Goal: Browse casually: Explore the website without a specific task or goal

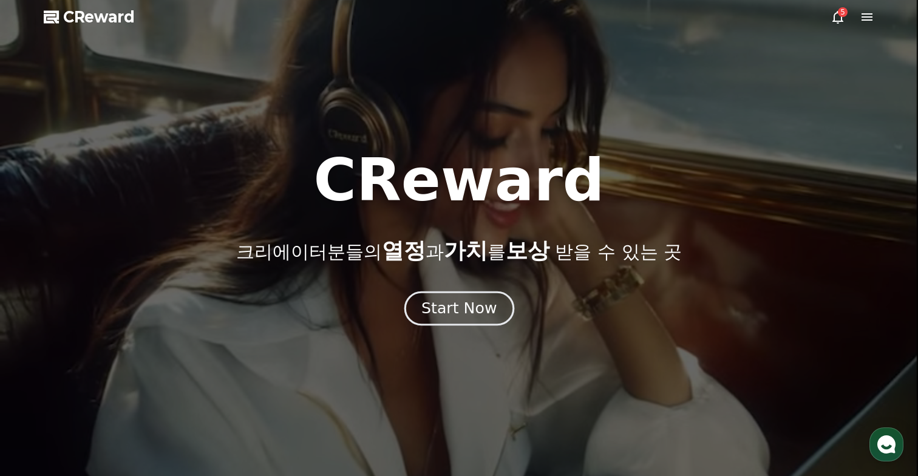
click at [437, 311] on div "Start Now" at bounding box center [458, 308] width 75 height 21
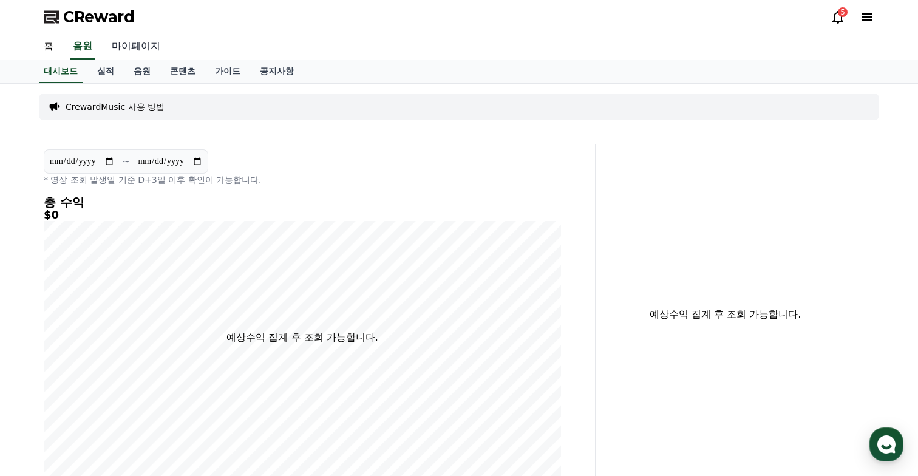
click at [122, 52] on link "마이페이지" at bounding box center [136, 46] width 68 height 25
select select "**********"
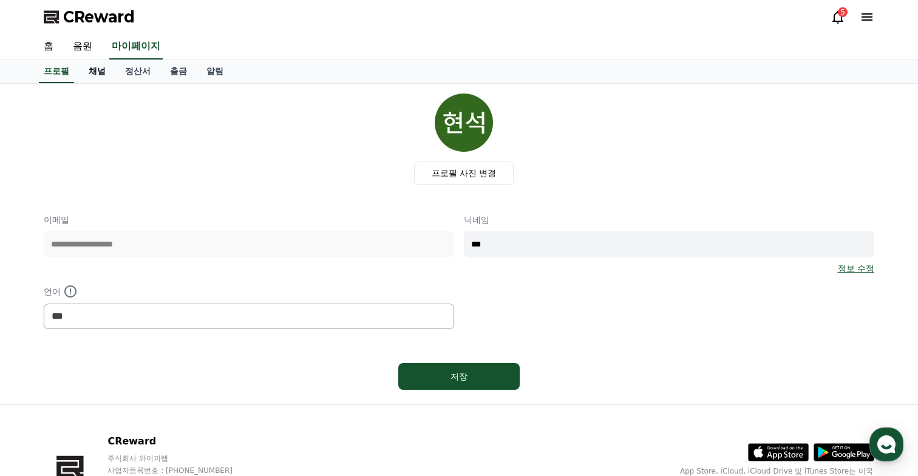
click at [98, 72] on link "채널" at bounding box center [97, 71] width 36 height 23
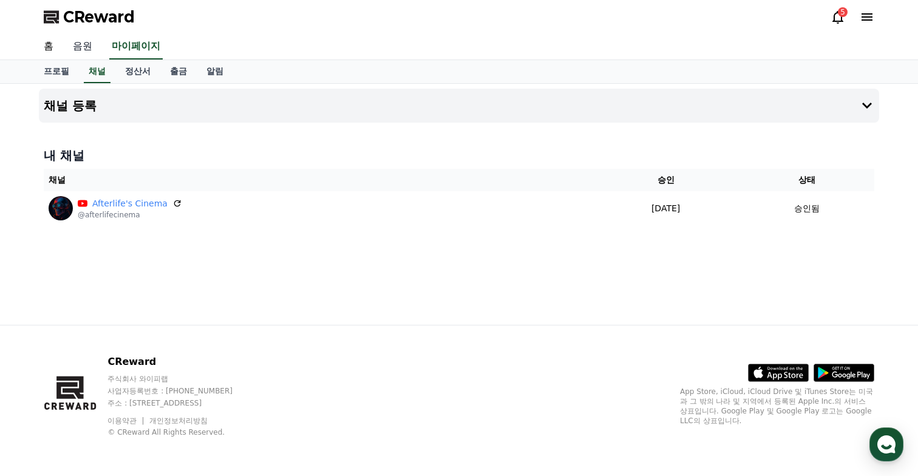
click at [81, 52] on link "음원" at bounding box center [82, 46] width 39 height 25
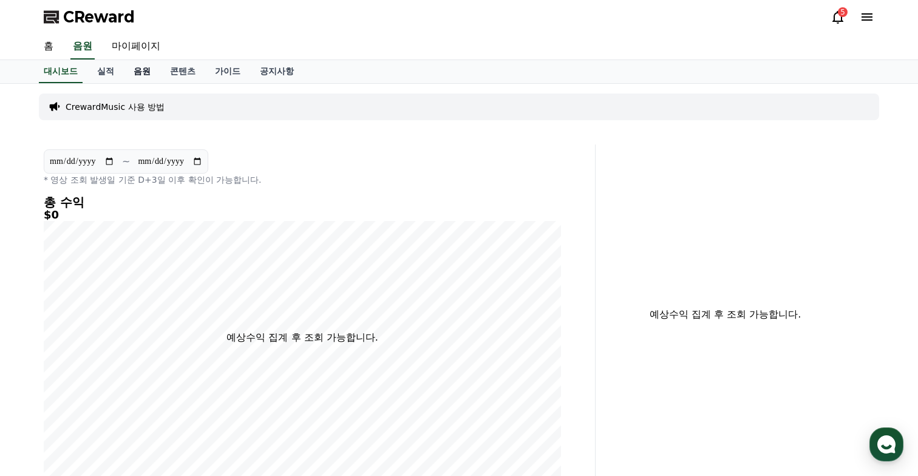
click at [138, 64] on link "음원" at bounding box center [142, 71] width 36 height 23
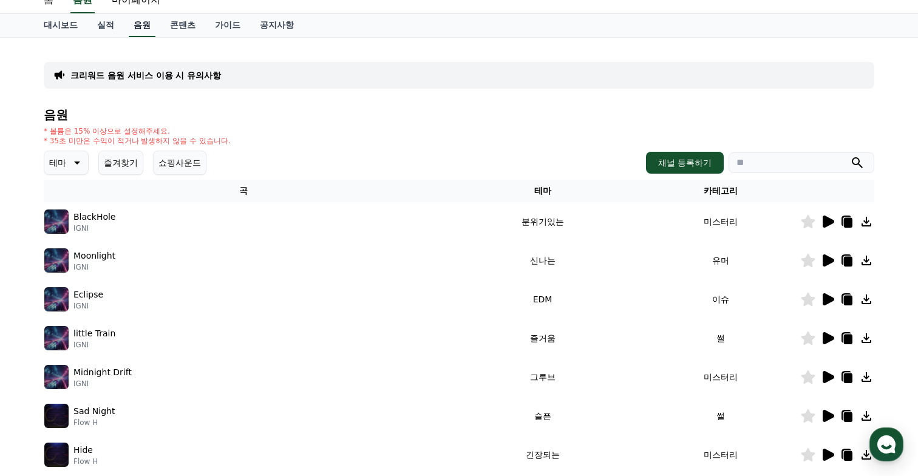
scroll to position [62, 0]
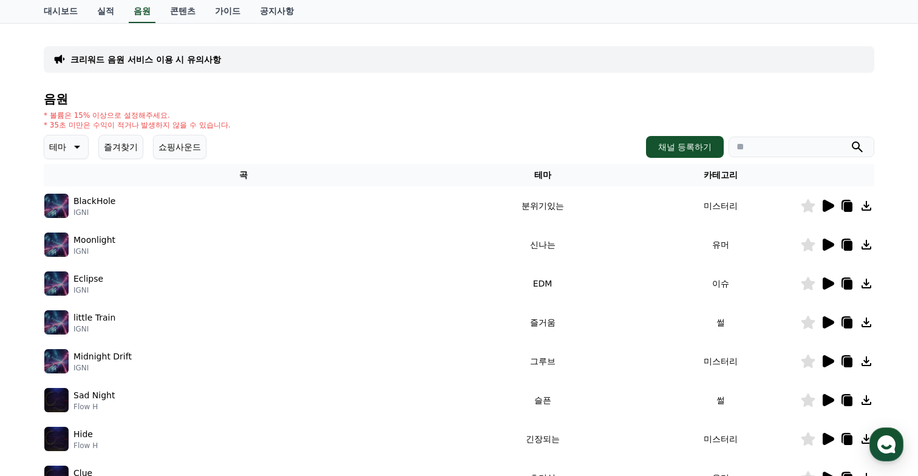
click at [828, 209] on icon at bounding box center [828, 206] width 12 height 12
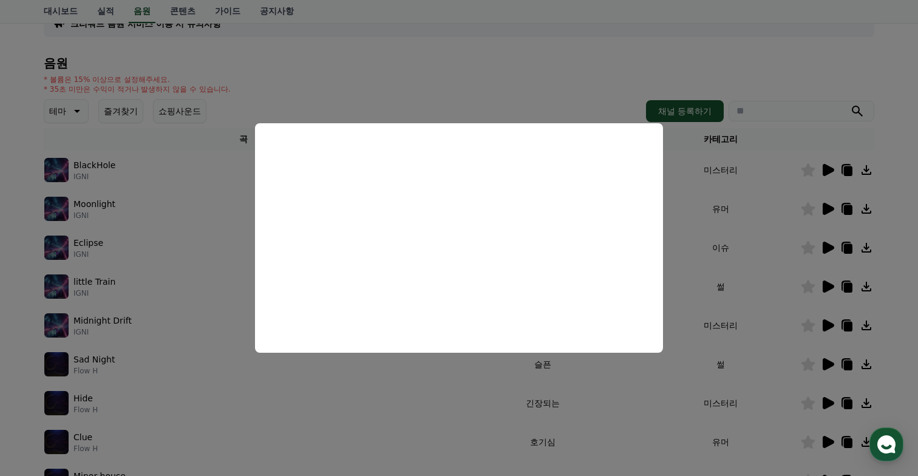
scroll to position [101, 0]
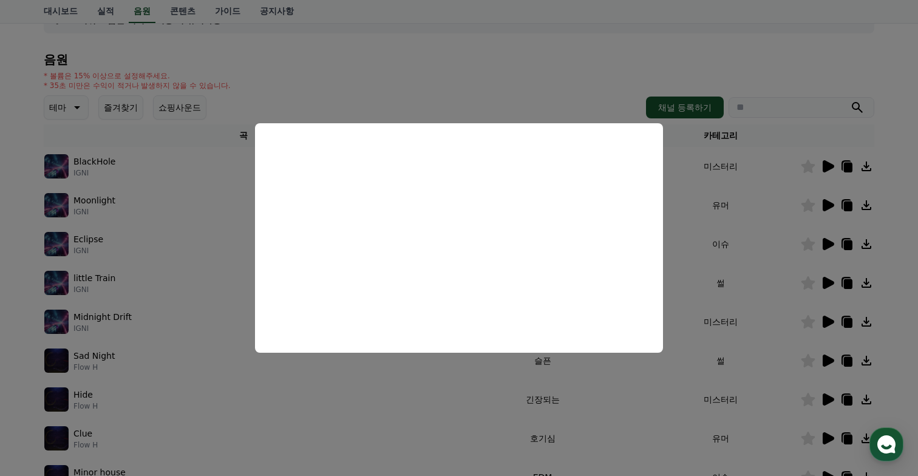
click at [765, 188] on button "close modal" at bounding box center [459, 238] width 918 height 476
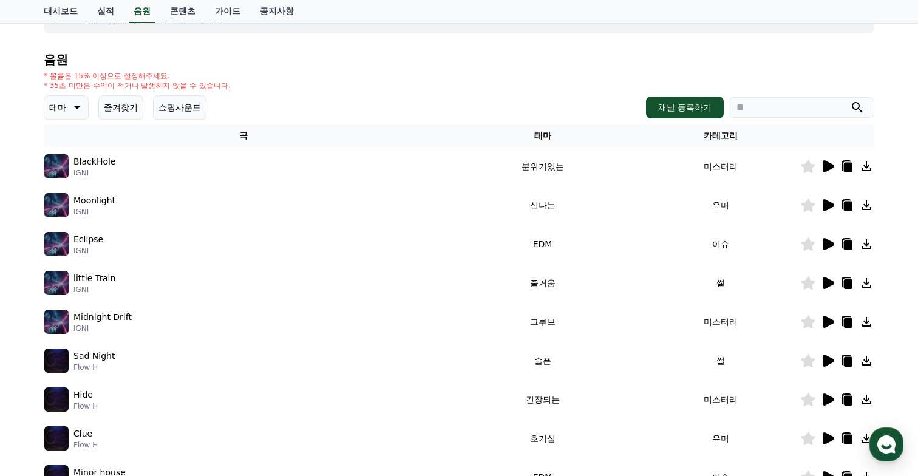
click at [831, 206] on icon at bounding box center [828, 205] width 12 height 12
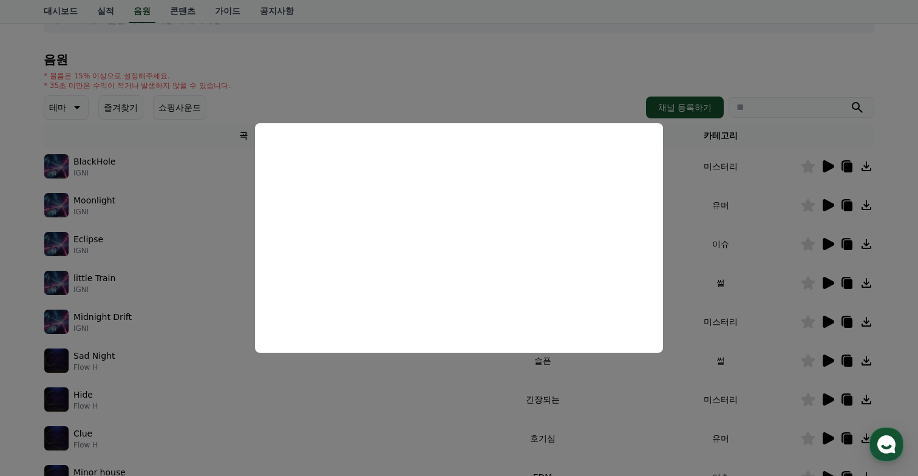
click at [732, 237] on button "close modal" at bounding box center [459, 238] width 918 height 476
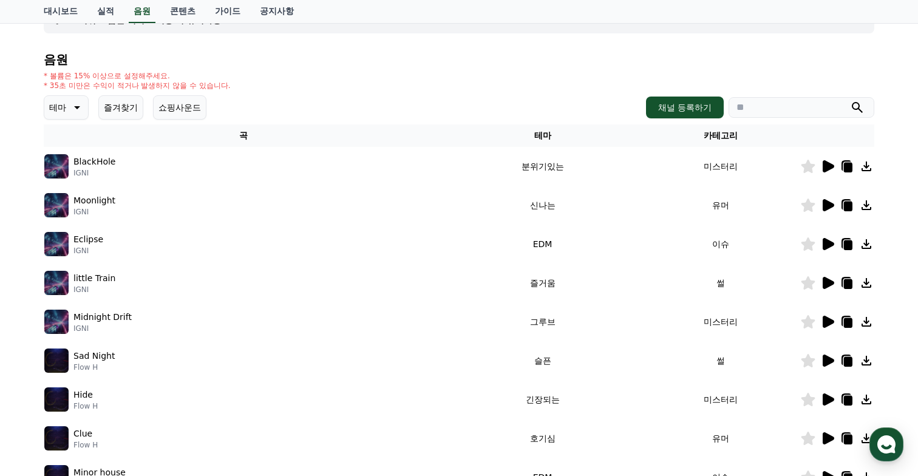
click at [830, 245] on icon at bounding box center [828, 244] width 12 height 12
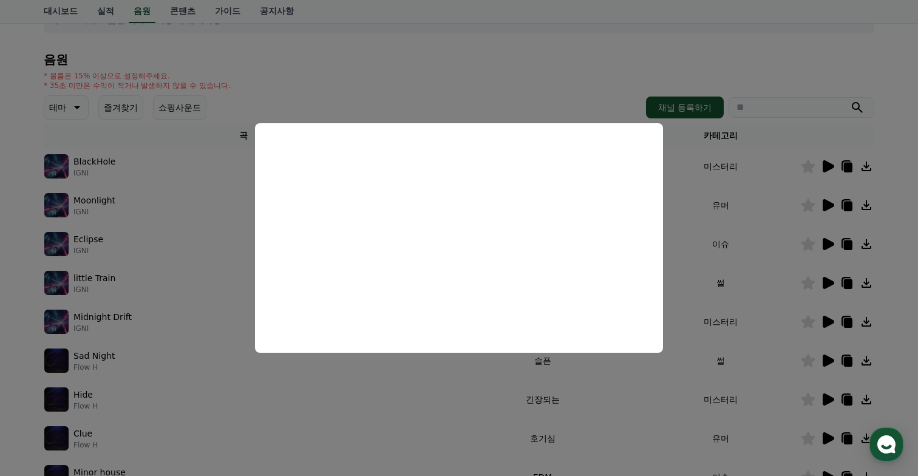
click at [732, 259] on button "close modal" at bounding box center [459, 238] width 918 height 476
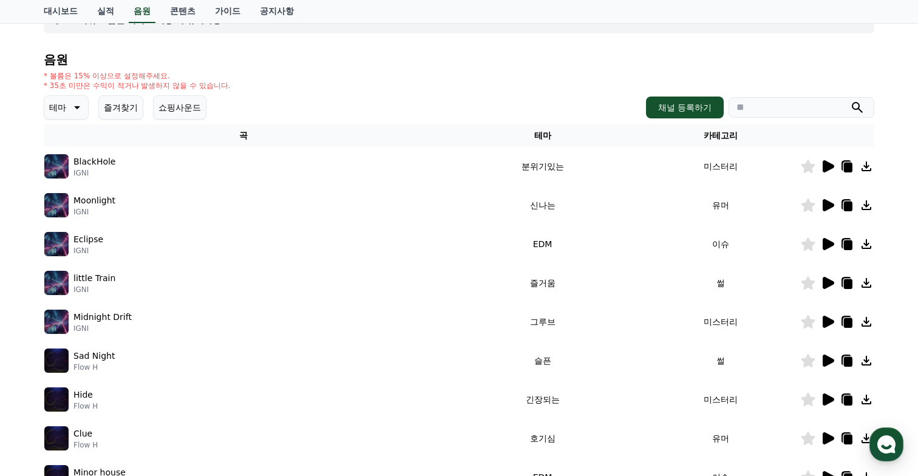
click at [820, 285] on icon at bounding box center [827, 282] width 15 height 15
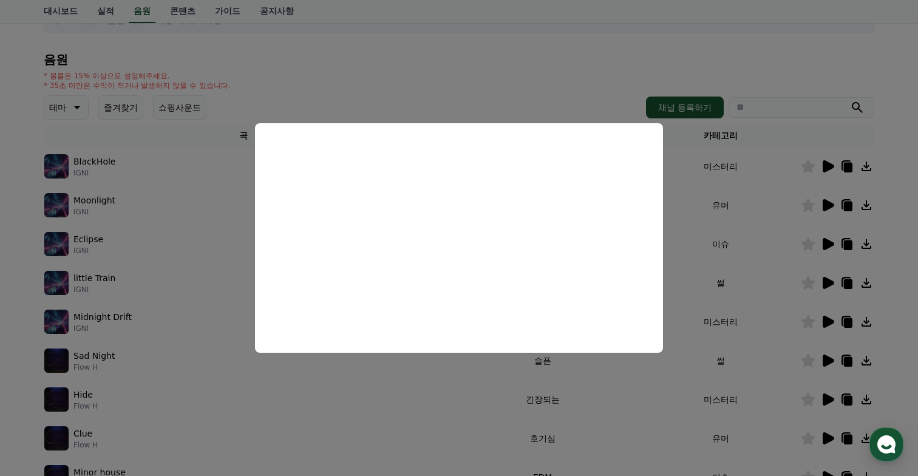
click at [732, 280] on button "close modal" at bounding box center [459, 238] width 918 height 476
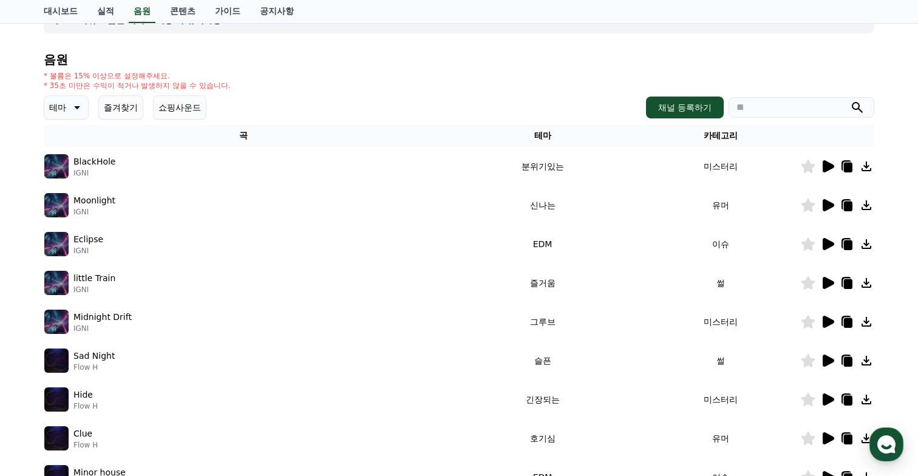
click at [822, 322] on icon at bounding box center [827, 321] width 15 height 15
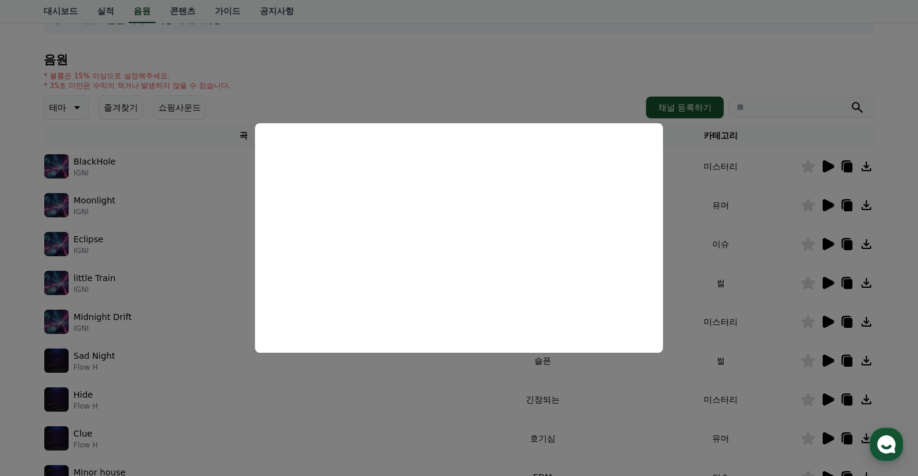
click at [791, 264] on button "close modal" at bounding box center [459, 238] width 918 height 476
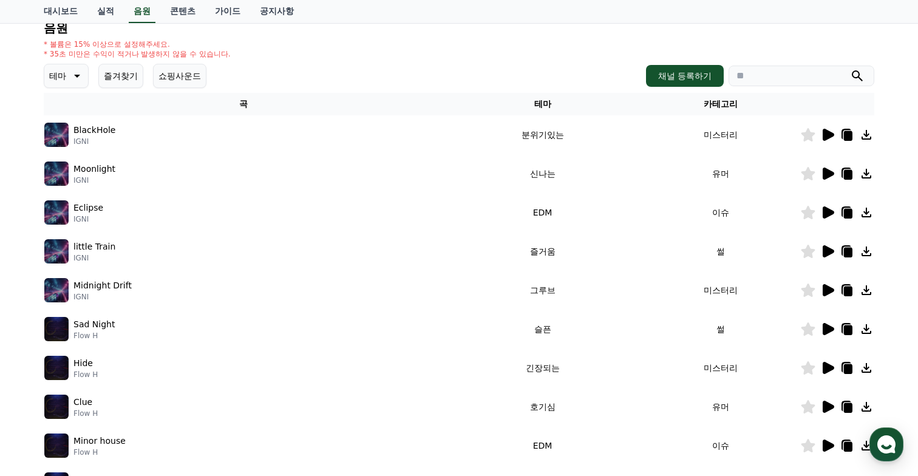
scroll to position [131, 0]
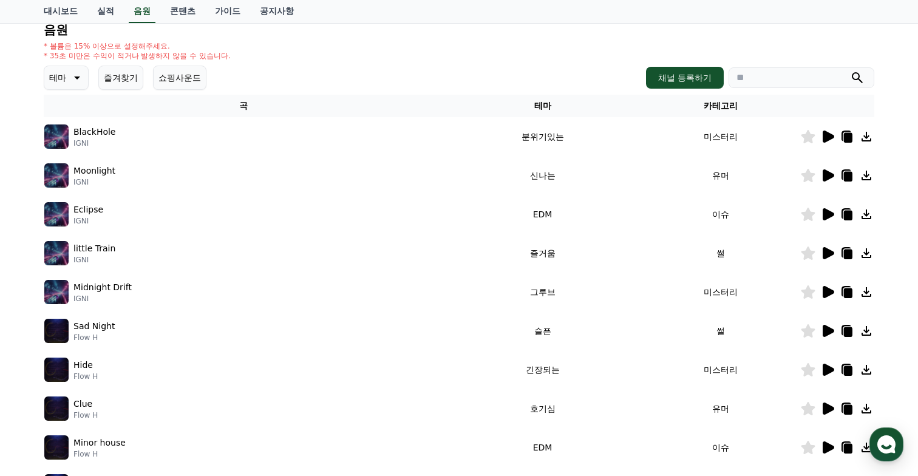
click at [827, 142] on icon at bounding box center [827, 136] width 15 height 15
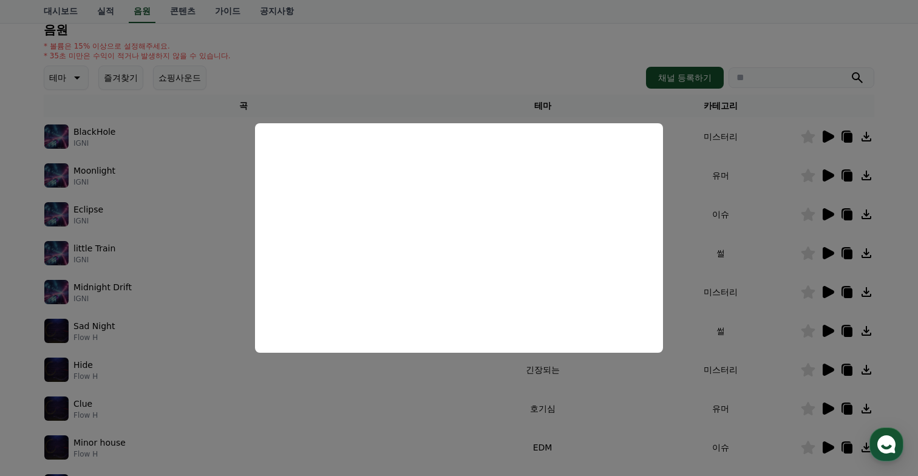
click at [746, 220] on button "close modal" at bounding box center [459, 238] width 918 height 476
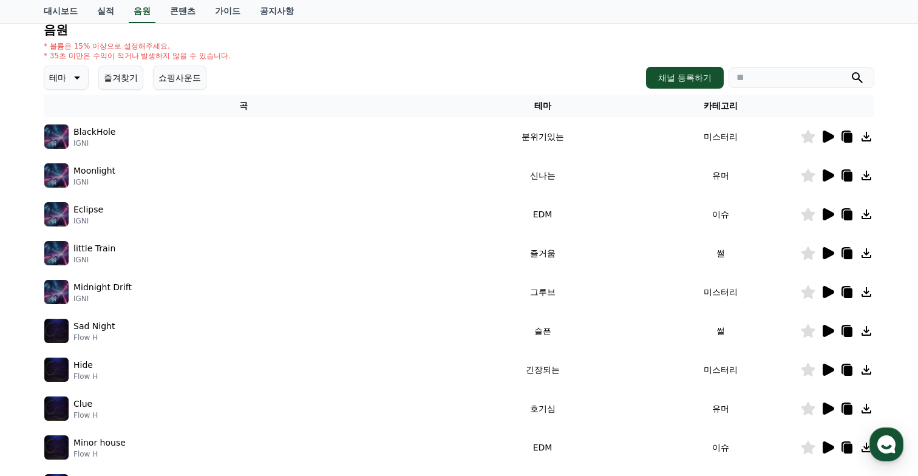
click at [829, 174] on icon at bounding box center [828, 175] width 12 height 12
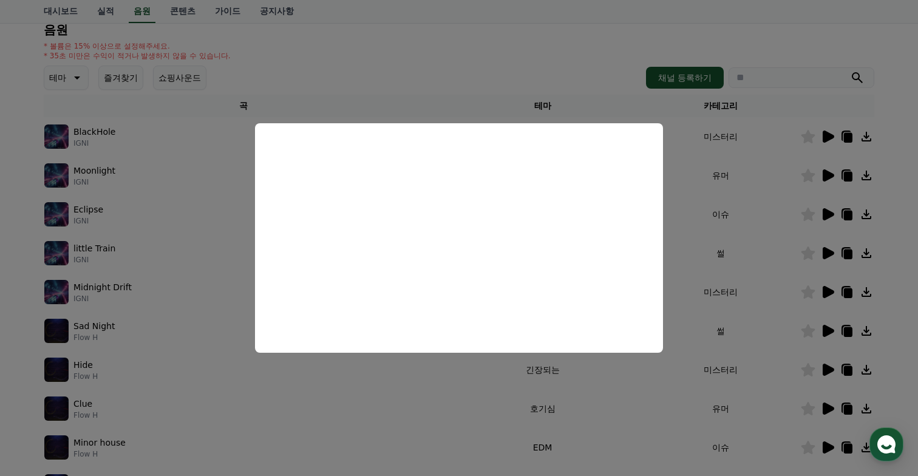
click at [787, 231] on button "close modal" at bounding box center [459, 238] width 918 height 476
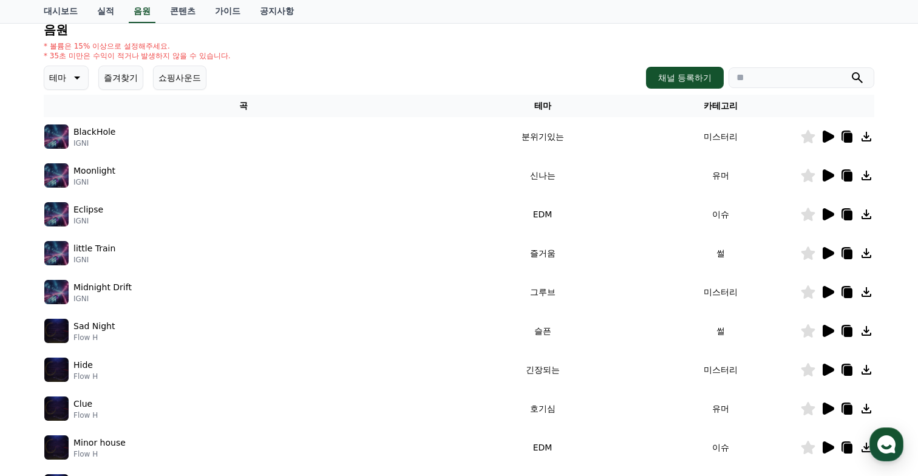
click at [819, 248] on div at bounding box center [836, 253] width 73 height 15
click at [825, 249] on icon at bounding box center [828, 253] width 12 height 12
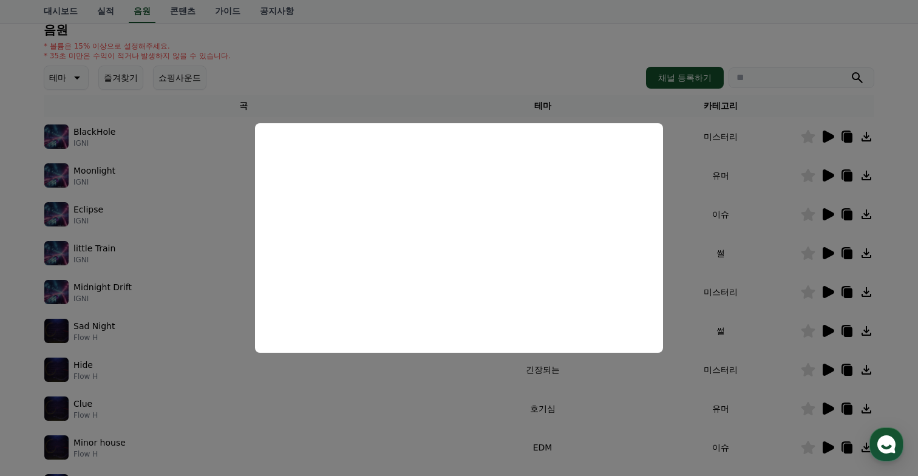
click at [782, 297] on button "close modal" at bounding box center [459, 238] width 918 height 476
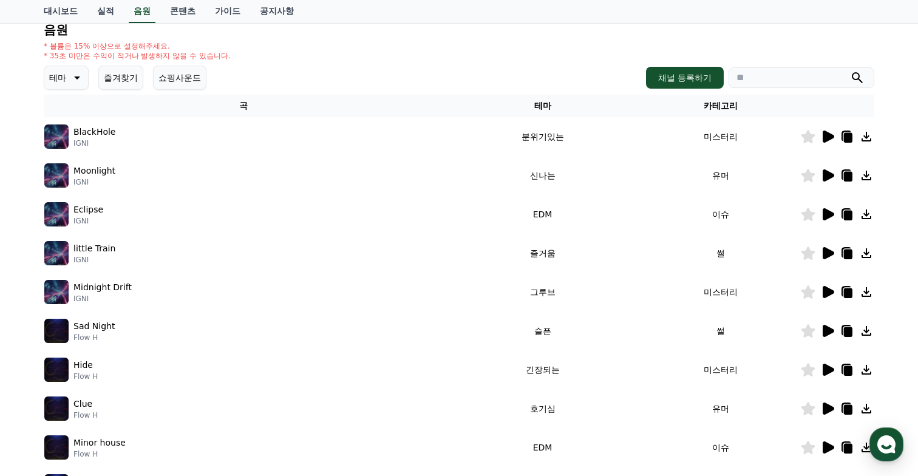
click at [831, 292] on icon at bounding box center [828, 292] width 12 height 12
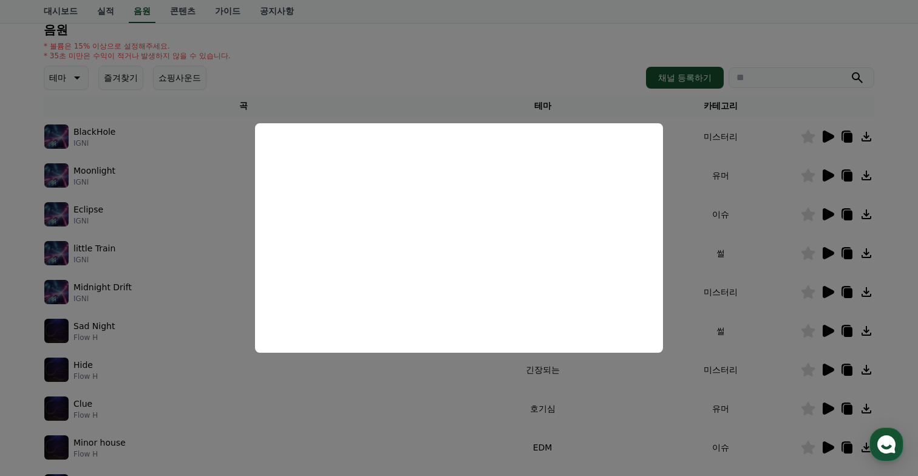
click at [195, 279] on button "close modal" at bounding box center [459, 238] width 918 height 476
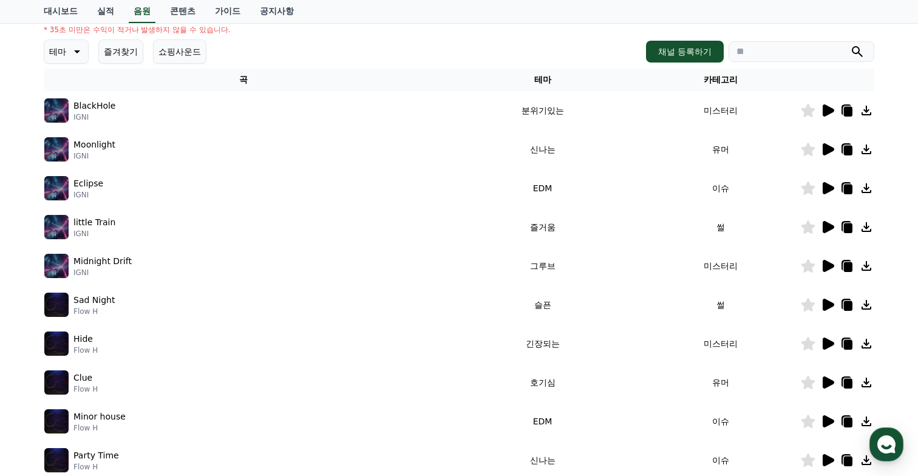
scroll to position [148, 0]
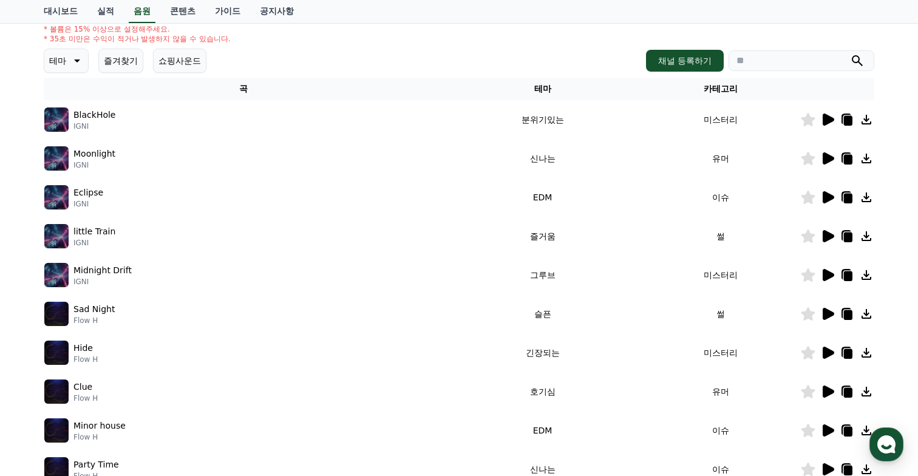
click at [846, 279] on icon at bounding box center [847, 276] width 8 height 10
click at [843, 277] on icon at bounding box center [847, 276] width 8 height 10
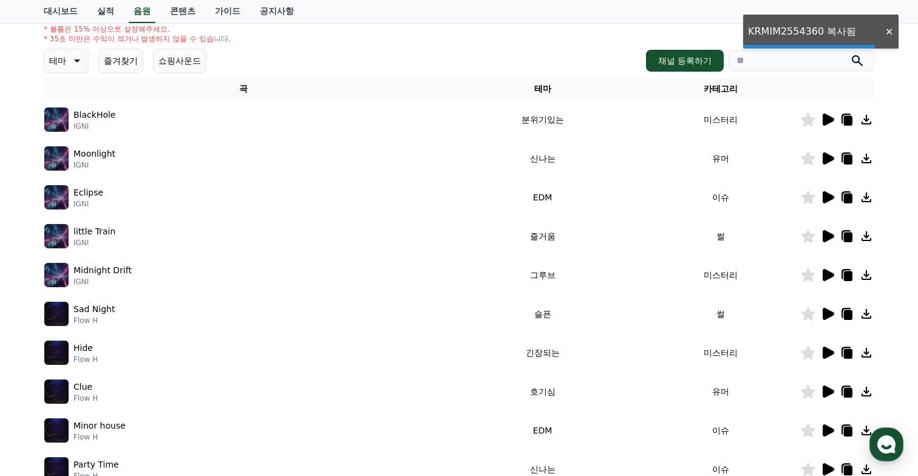
click at [843, 277] on icon at bounding box center [847, 276] width 8 height 10
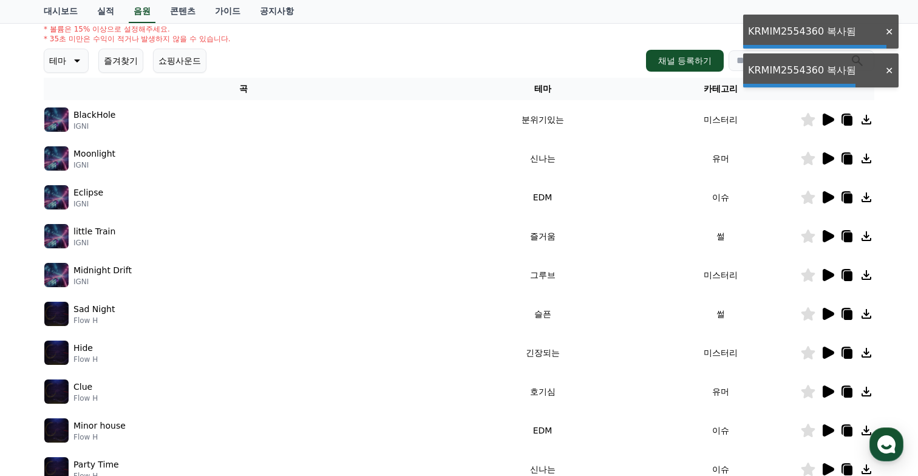
click at [843, 277] on icon at bounding box center [847, 276] width 8 height 10
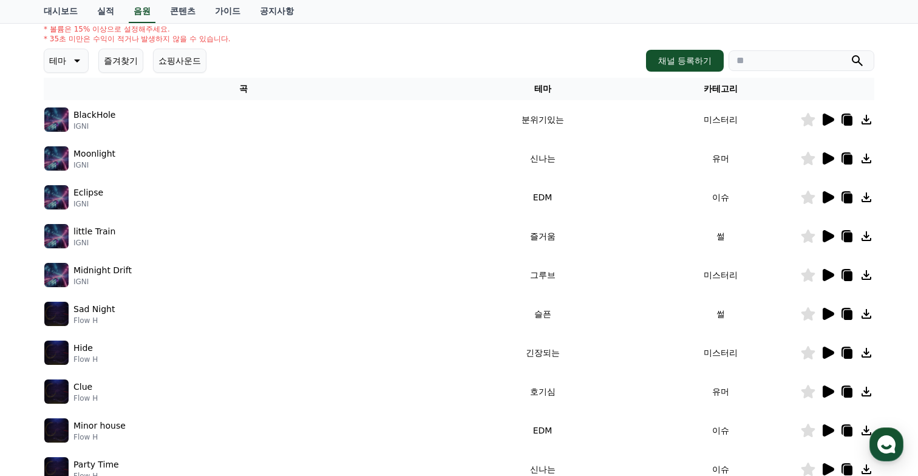
click at [830, 201] on icon at bounding box center [827, 197] width 15 height 15
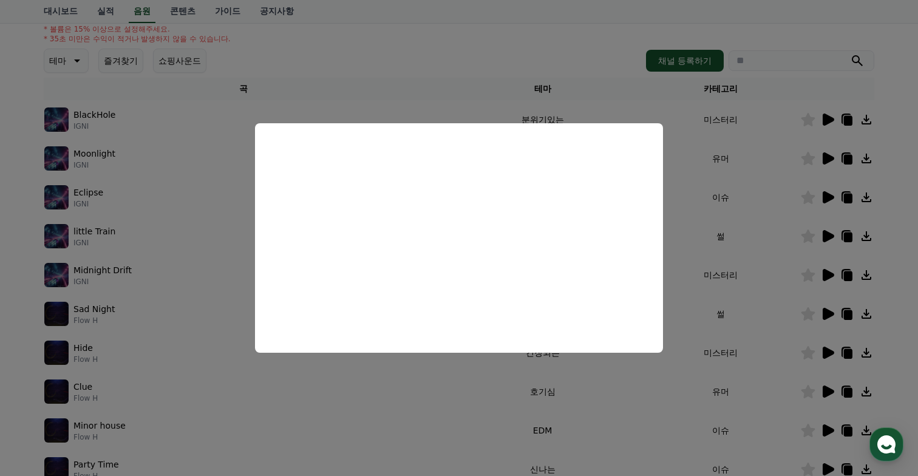
click at [745, 238] on button "close modal" at bounding box center [459, 238] width 918 height 476
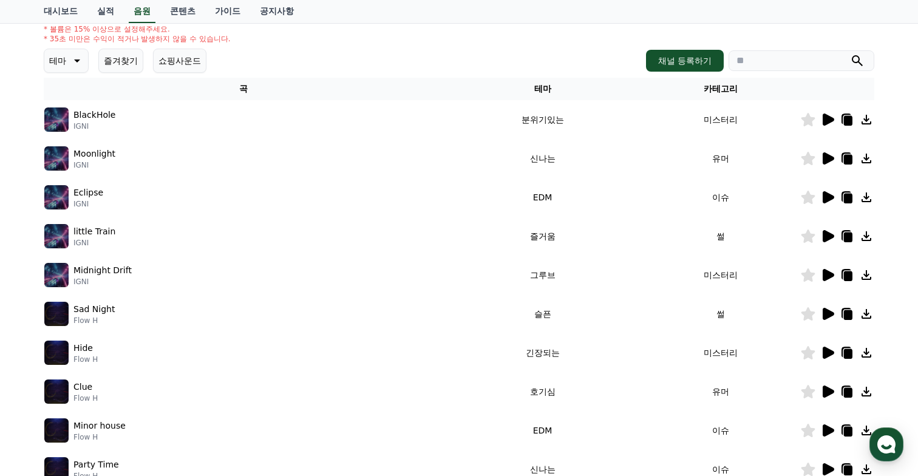
click at [827, 158] on icon at bounding box center [828, 158] width 12 height 12
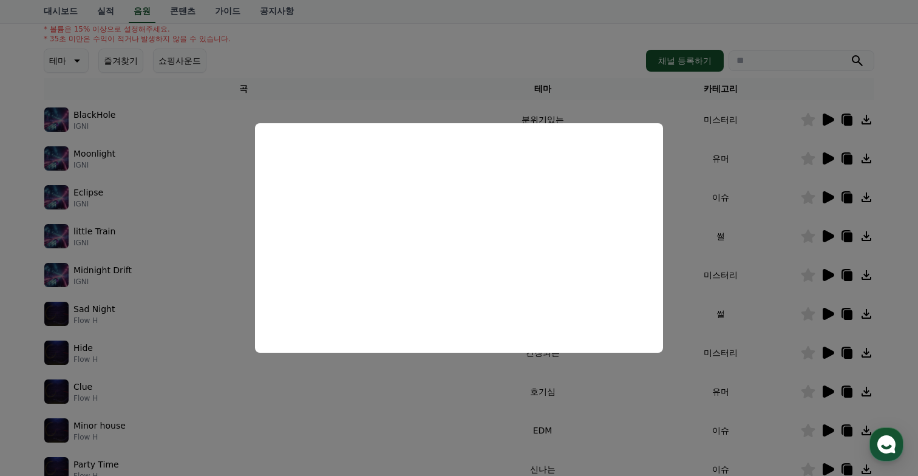
click at [743, 186] on button "close modal" at bounding box center [459, 238] width 918 height 476
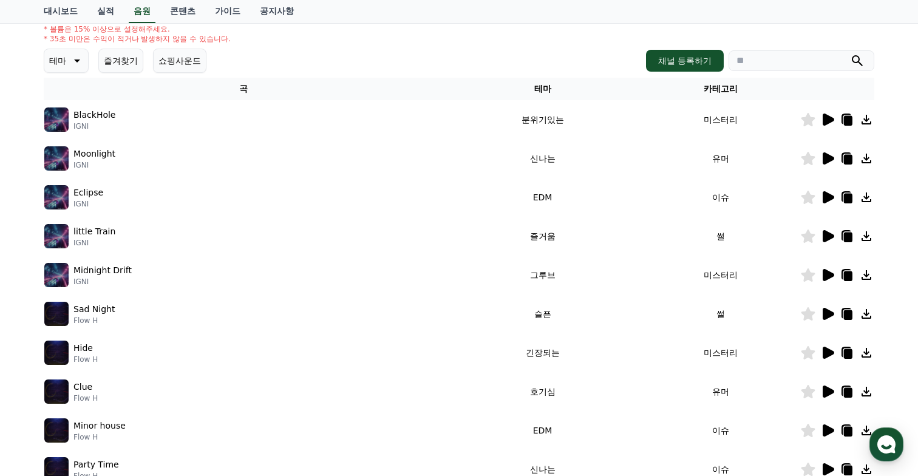
click at [826, 121] on icon at bounding box center [828, 119] width 12 height 12
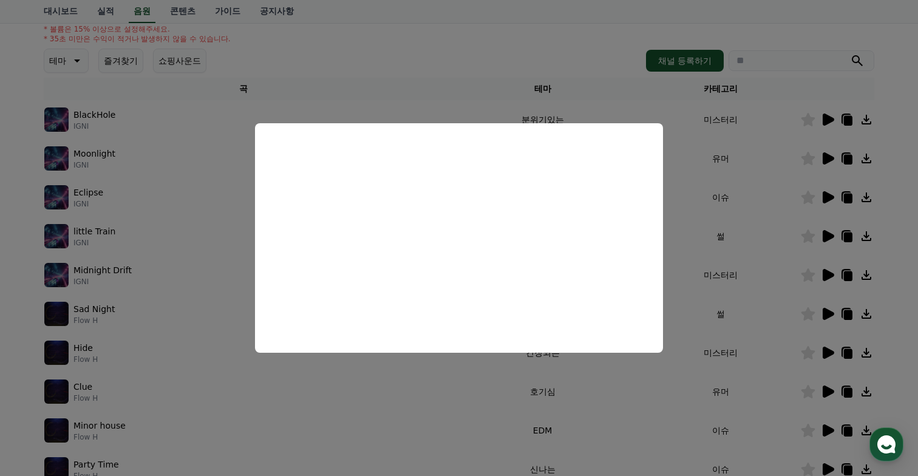
click at [729, 189] on button "close modal" at bounding box center [459, 238] width 918 height 476
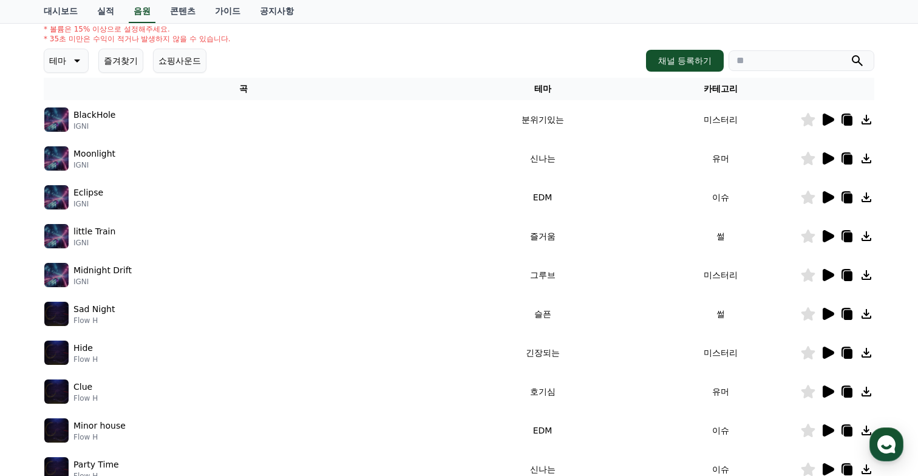
click at [847, 125] on icon at bounding box center [847, 121] width 8 height 10
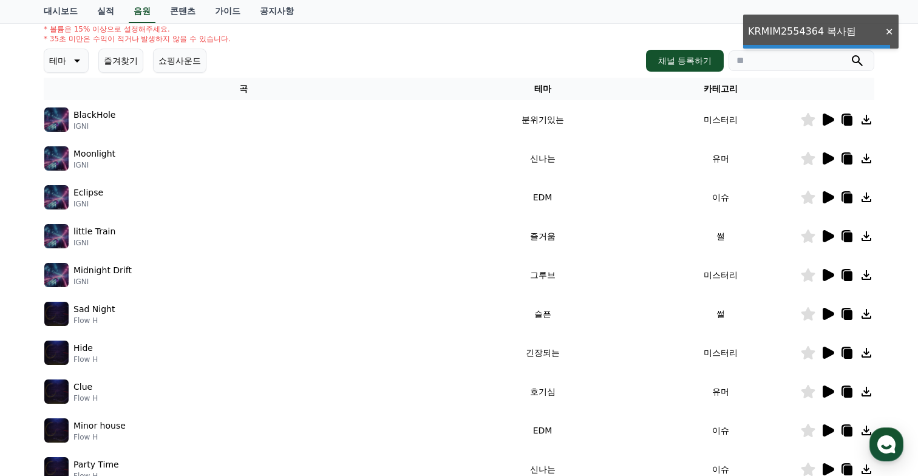
click at [847, 125] on icon at bounding box center [847, 121] width 8 height 10
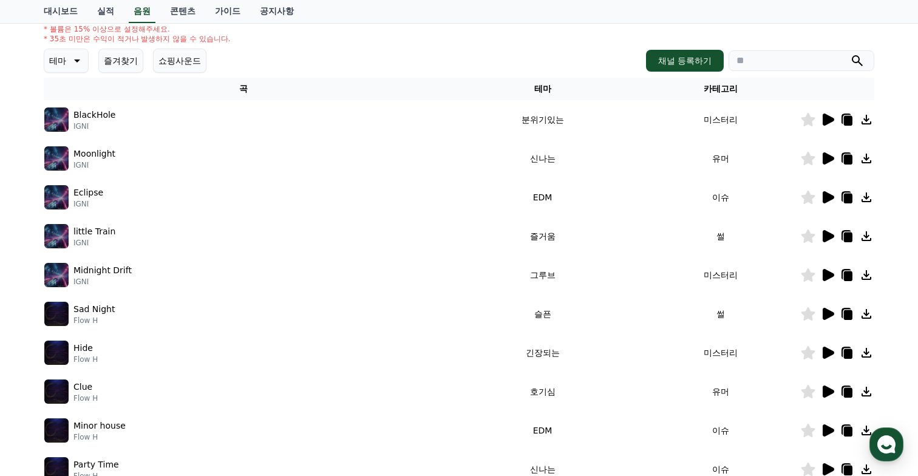
click at [847, 125] on icon at bounding box center [847, 121] width 8 height 10
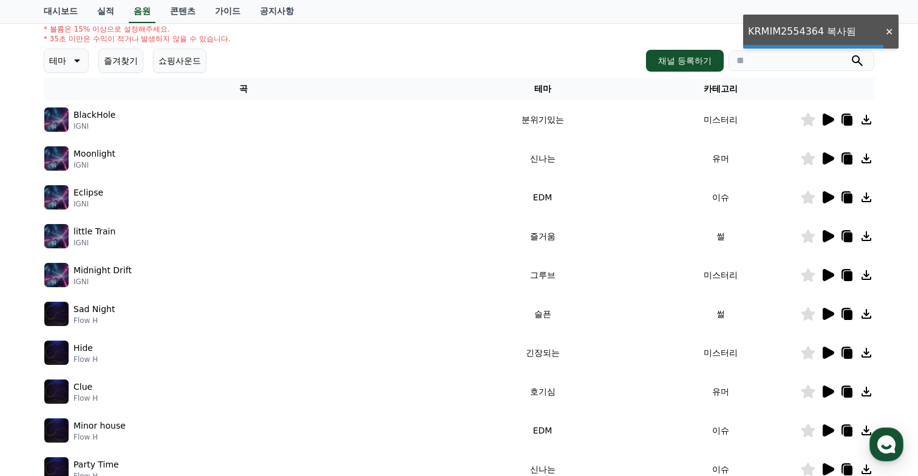
click at [847, 125] on icon at bounding box center [847, 121] width 8 height 10
